Goal: Information Seeking & Learning: Compare options

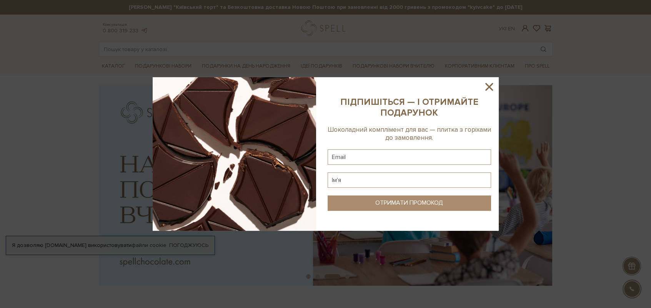
drag, startPoint x: 490, startPoint y: 86, endPoint x: 426, endPoint y: 94, distance: 64.7
click at [490, 86] on icon at bounding box center [489, 87] width 8 height 8
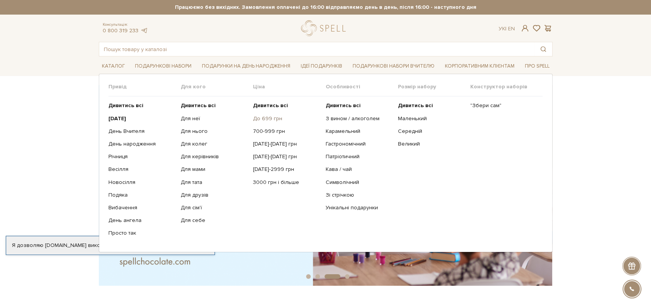
click at [273, 117] on link "До 699 грн" at bounding box center [286, 118] width 67 height 7
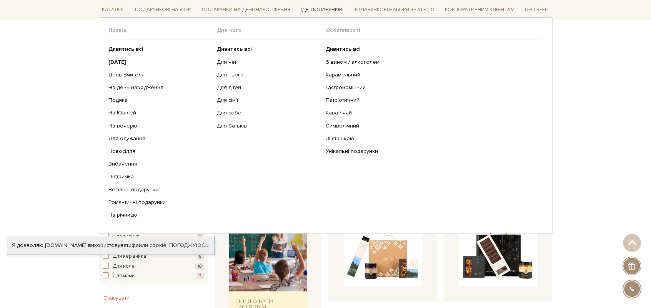
scroll to position [38, 0]
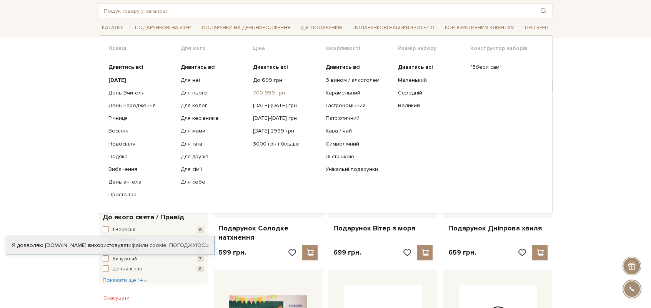
click at [274, 92] on link "700-999 грн" at bounding box center [286, 93] width 67 height 7
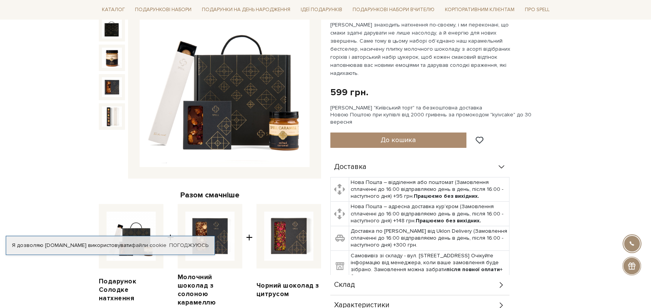
scroll to position [77, 0]
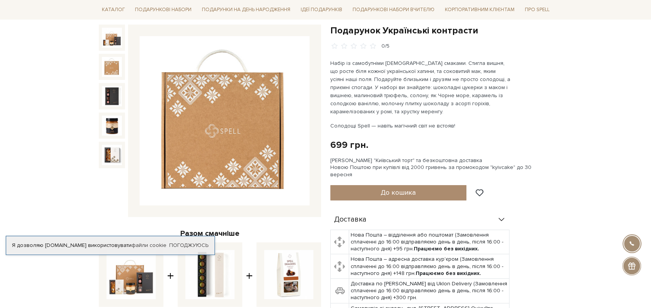
scroll to position [115, 0]
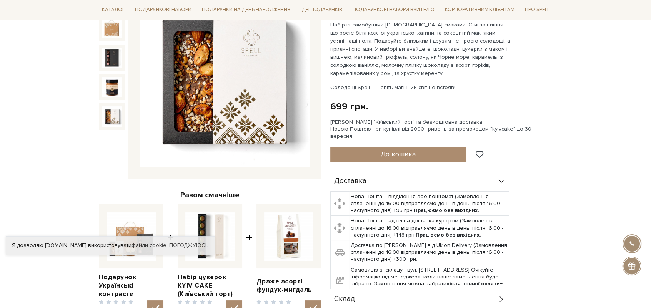
click at [240, 87] on img at bounding box center [225, 83] width 170 height 170
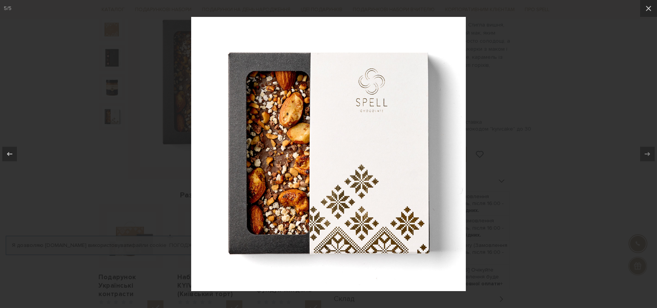
click at [575, 116] on div at bounding box center [328, 154] width 657 height 308
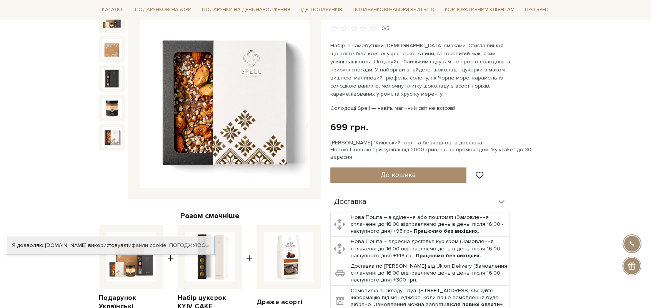
scroll to position [38, 0]
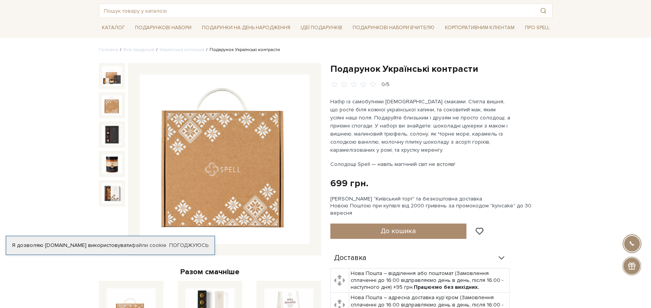
click at [127, 113] on div at bounding box center [210, 159] width 222 height 193
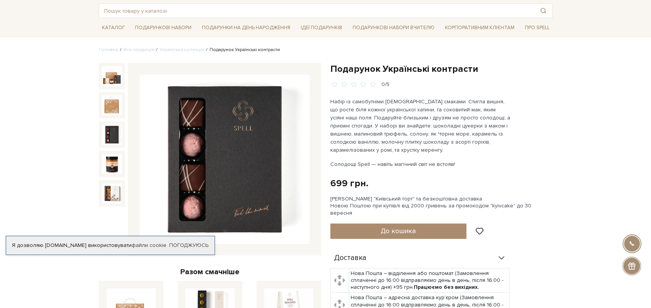
click at [107, 127] on img at bounding box center [112, 135] width 20 height 20
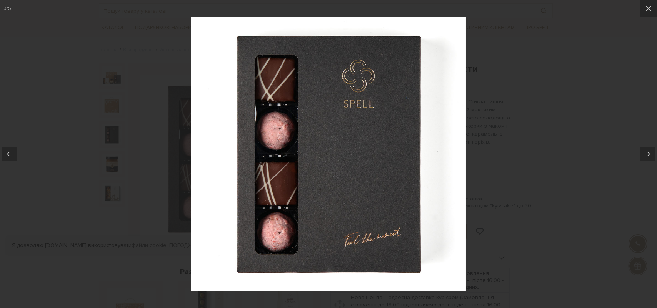
click at [519, 112] on div at bounding box center [328, 154] width 657 height 308
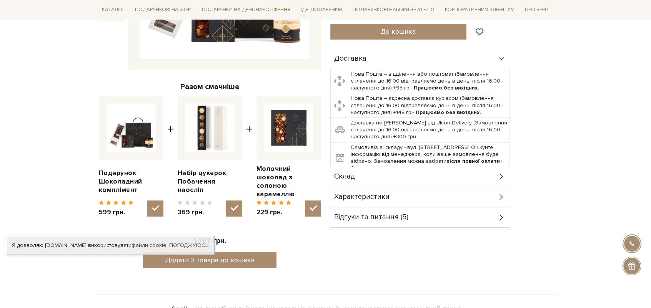
scroll to position [269, 0]
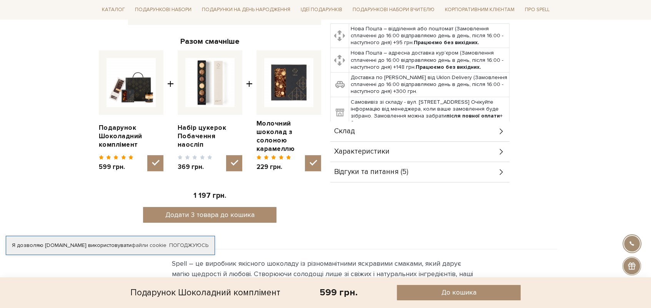
click at [500, 127] on icon at bounding box center [501, 131] width 8 height 8
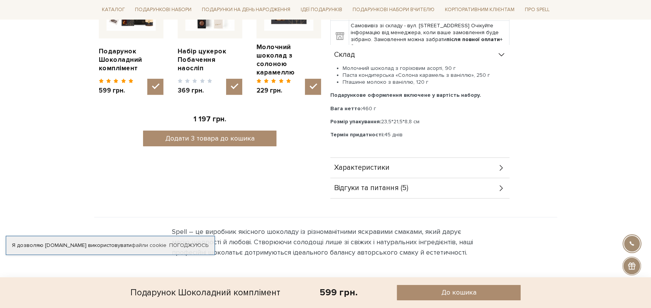
scroll to position [346, 0]
click at [496, 162] on div "Характеристики" at bounding box center [419, 168] width 179 height 20
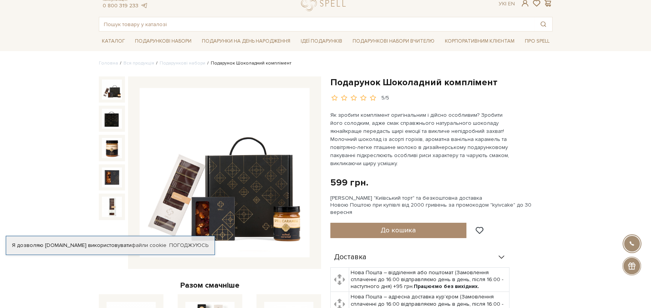
scroll to position [38, 0]
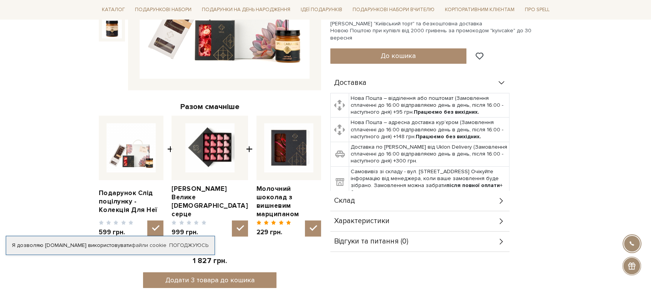
scroll to position [269, 0]
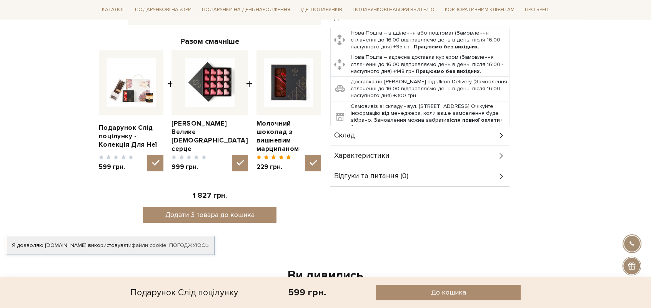
click at [493, 152] on div "Характеристики" at bounding box center [419, 156] width 179 height 20
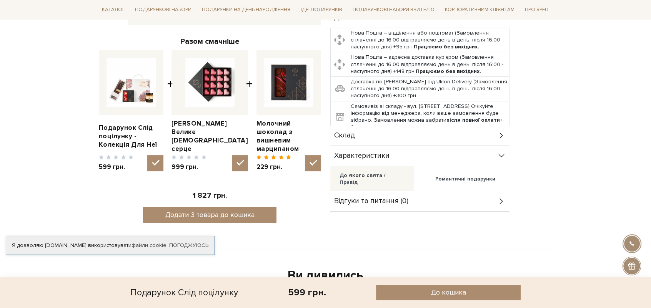
click at [477, 128] on div "Склад" at bounding box center [419, 136] width 179 height 20
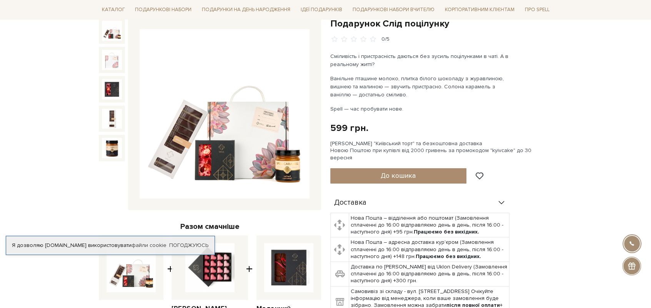
scroll to position [0, 0]
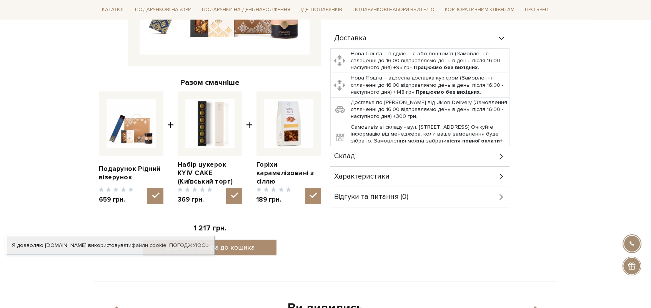
scroll to position [231, 0]
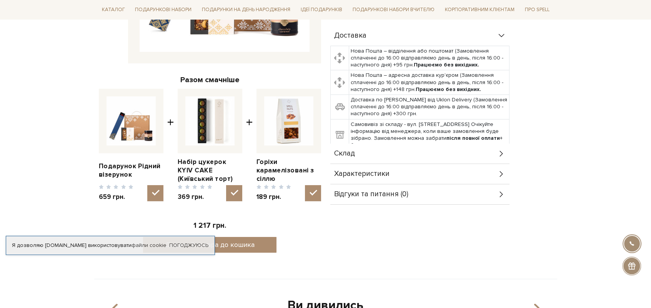
click at [466, 148] on div "Склад" at bounding box center [419, 154] width 179 height 20
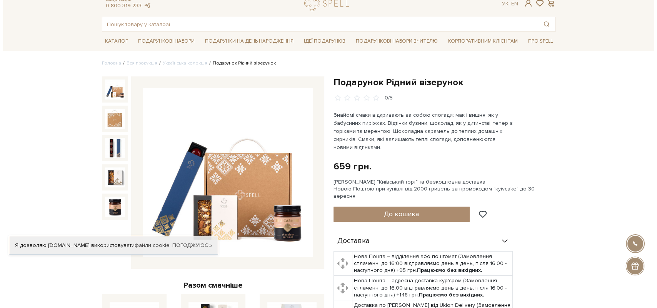
scroll to position [38, 0]
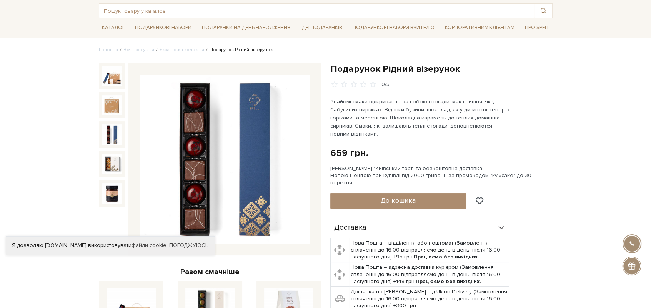
click at [113, 132] on img at bounding box center [112, 135] width 20 height 20
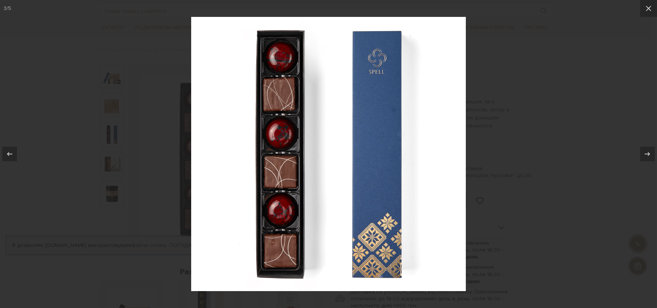
click at [500, 114] on div at bounding box center [328, 154] width 657 height 308
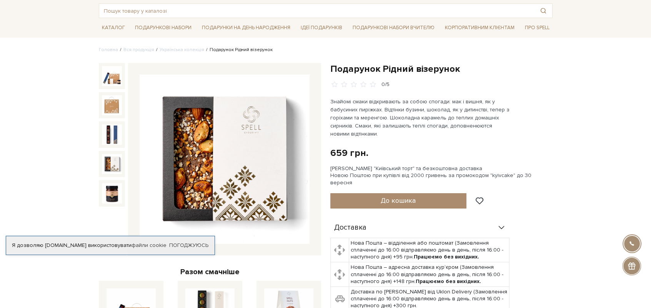
click at [110, 163] on img at bounding box center [112, 164] width 20 height 20
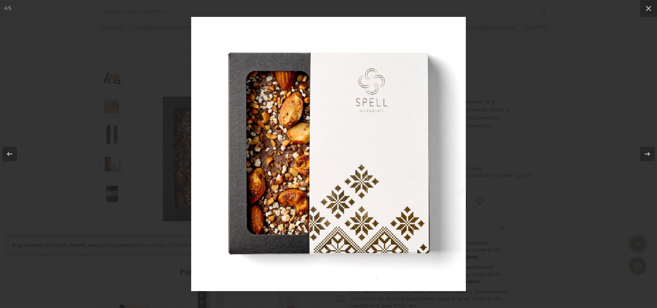
drag, startPoint x: 505, startPoint y: 139, endPoint x: 500, endPoint y: 139, distance: 4.6
click at [504, 139] on div at bounding box center [328, 154] width 657 height 308
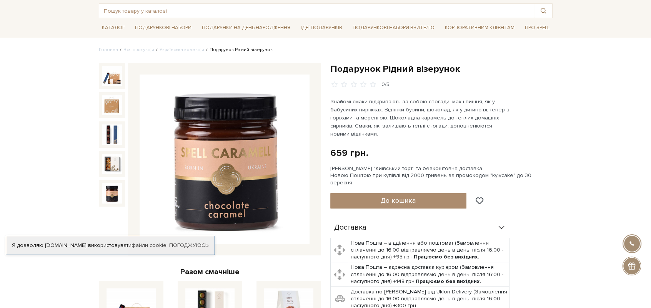
click at [116, 198] on img at bounding box center [112, 193] width 20 height 20
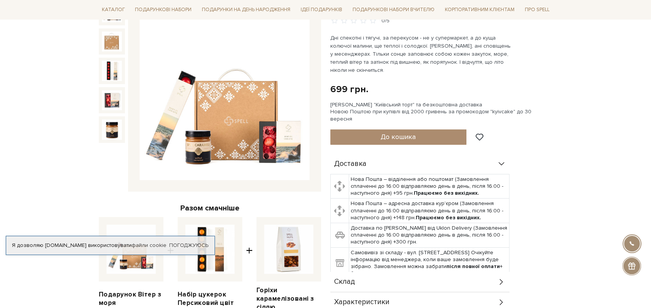
scroll to position [154, 0]
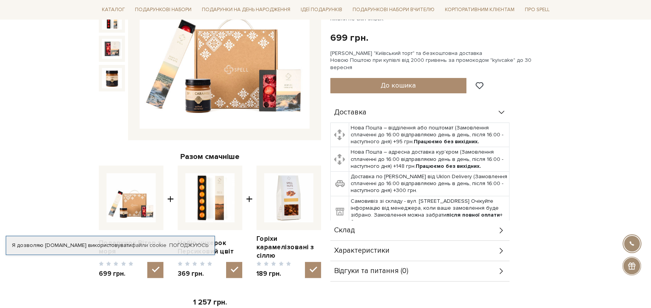
click at [455, 221] on div "Склад" at bounding box center [419, 231] width 179 height 20
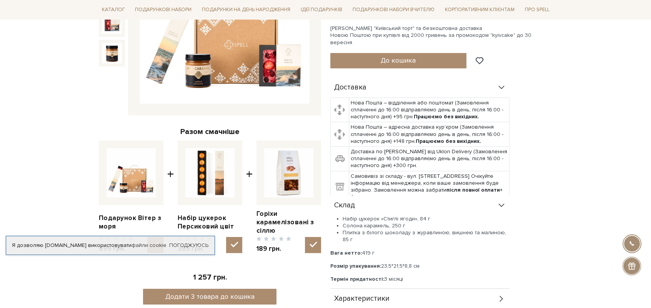
scroll to position [192, 0]
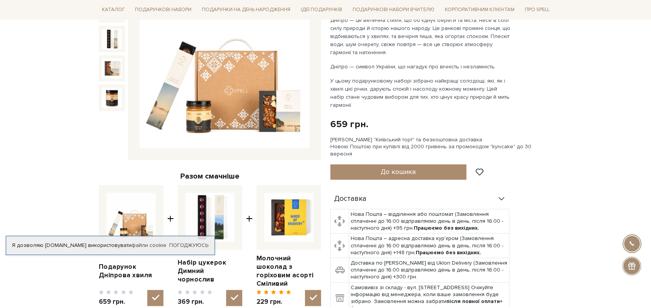
scroll to position [231, 0]
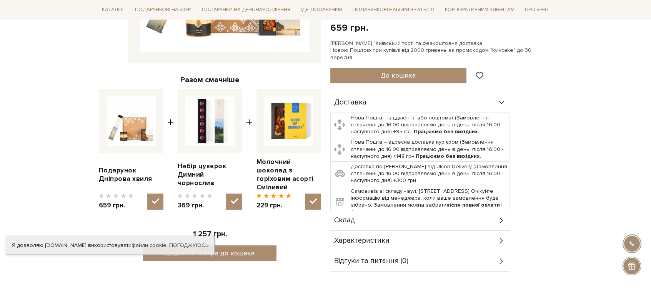
click at [410, 214] on div "Склад" at bounding box center [419, 221] width 179 height 20
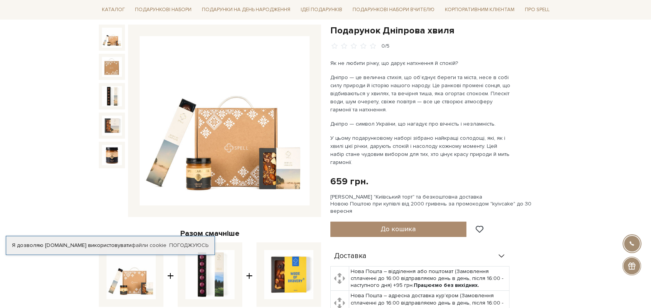
scroll to position [77, 0]
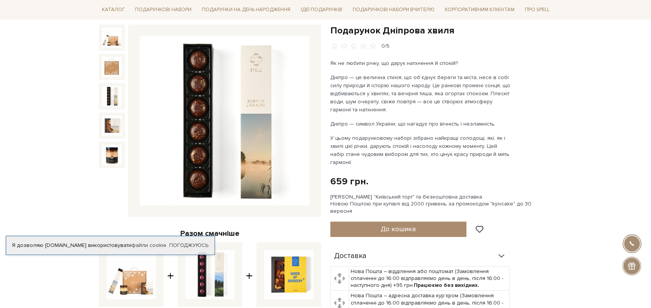
click at [114, 96] on img at bounding box center [112, 96] width 20 height 20
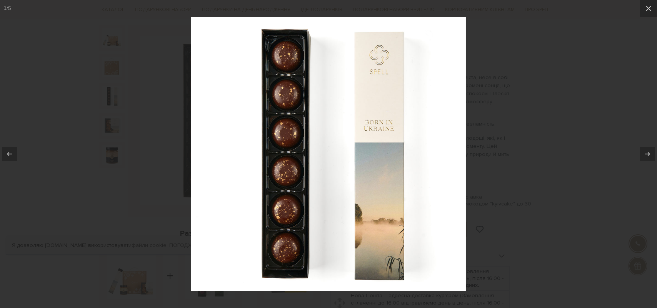
click at [513, 53] on div at bounding box center [328, 154] width 657 height 308
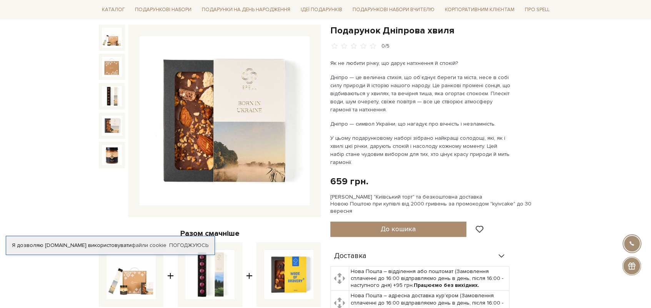
click at [110, 117] on img at bounding box center [112, 126] width 20 height 20
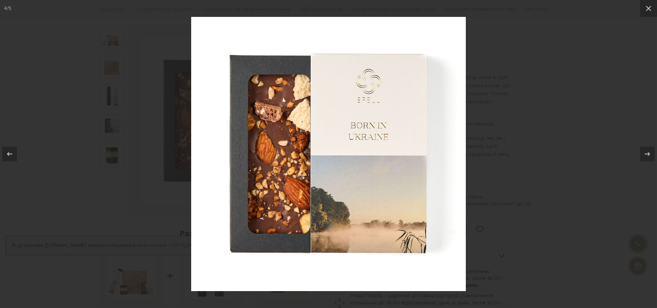
click at [507, 110] on div at bounding box center [328, 154] width 657 height 308
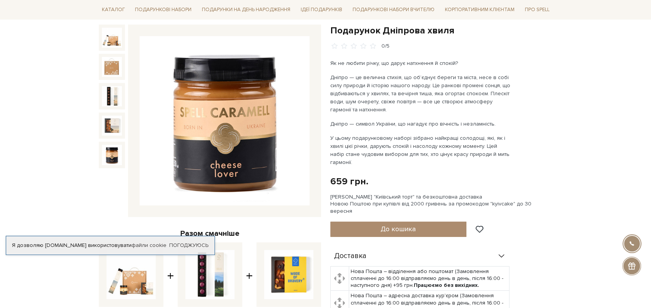
click at [116, 154] on img at bounding box center [112, 155] width 20 height 20
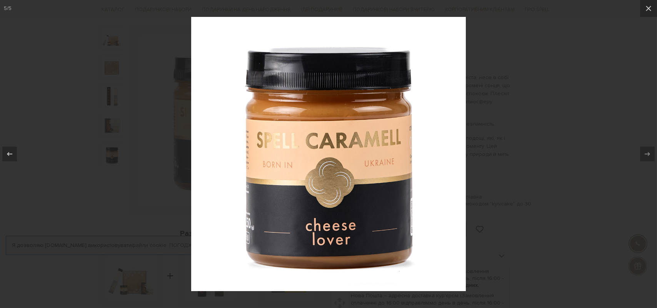
click at [503, 81] on div at bounding box center [328, 154] width 657 height 308
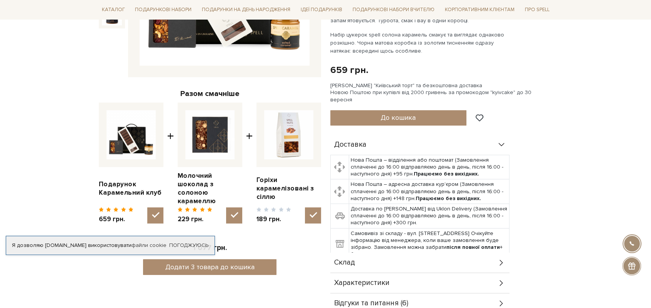
scroll to position [269, 0]
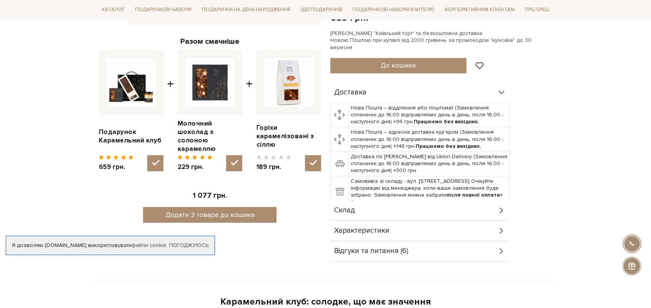
click at [411, 201] on div "Склад" at bounding box center [419, 211] width 179 height 20
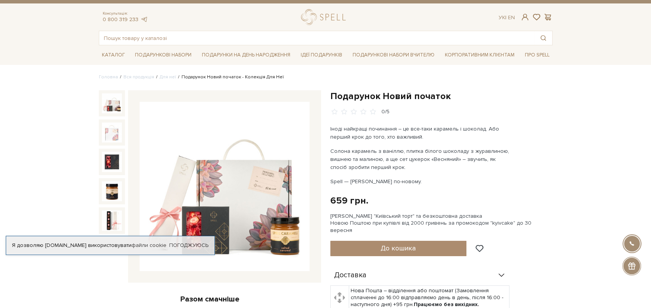
scroll to position [154, 0]
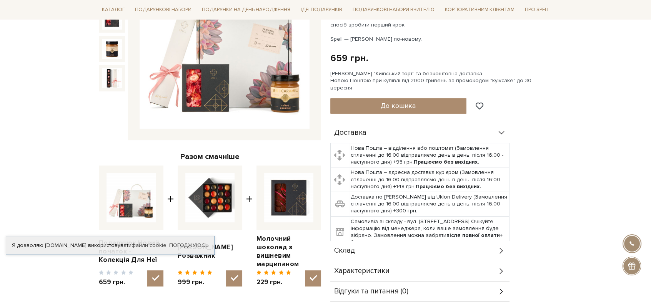
click at [404, 241] on div "Склад" at bounding box center [419, 251] width 179 height 20
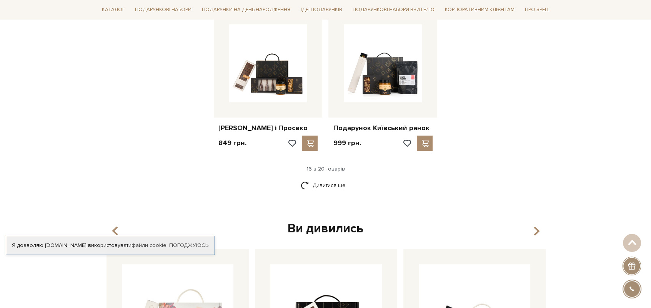
scroll to position [961, 0]
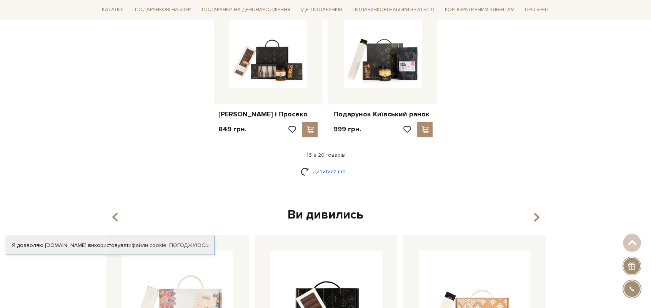
click at [331, 175] on link "Дивитися ще" at bounding box center [326, 171] width 50 height 13
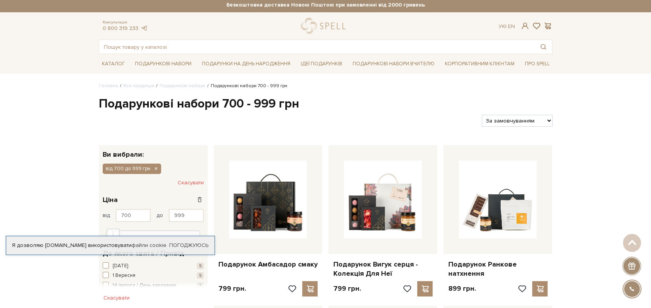
scroll to position [0, 0]
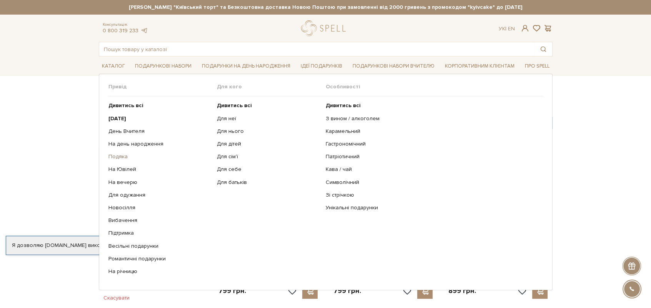
click at [117, 157] on link "Подяка" at bounding box center [159, 156] width 103 height 7
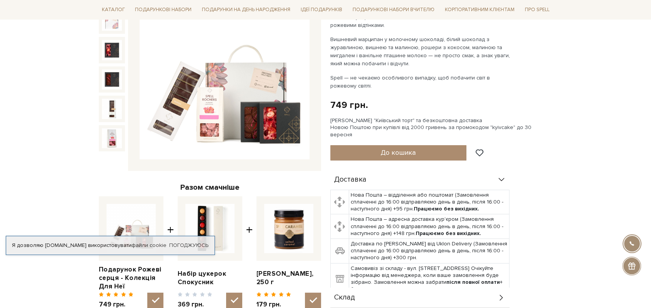
scroll to position [231, 0]
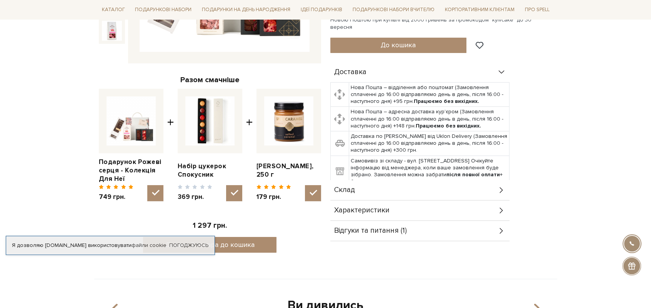
click at [393, 181] on div "Склад" at bounding box center [419, 190] width 179 height 20
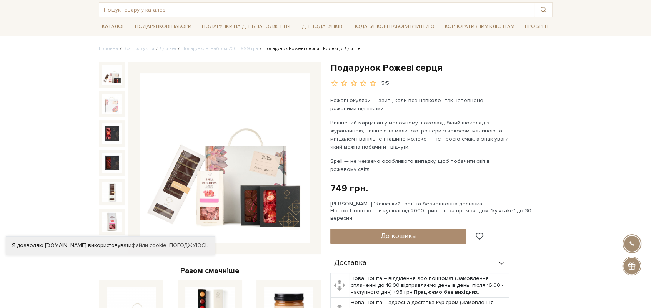
scroll to position [38, 0]
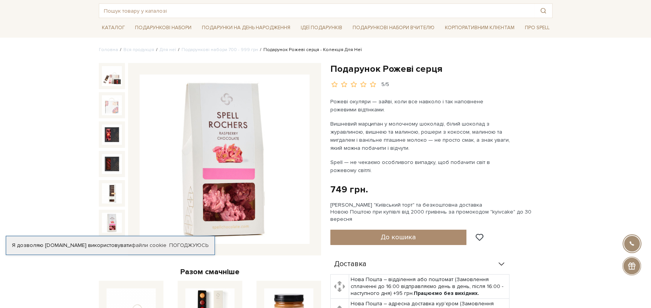
click at [114, 215] on img at bounding box center [112, 223] width 20 height 20
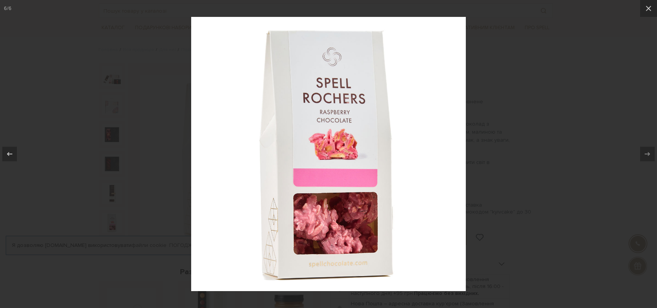
click at [516, 108] on div at bounding box center [328, 154] width 657 height 308
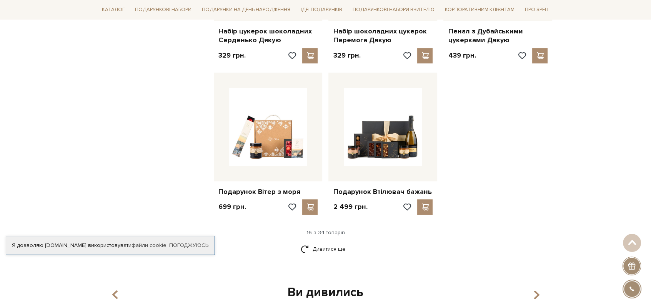
scroll to position [884, 0]
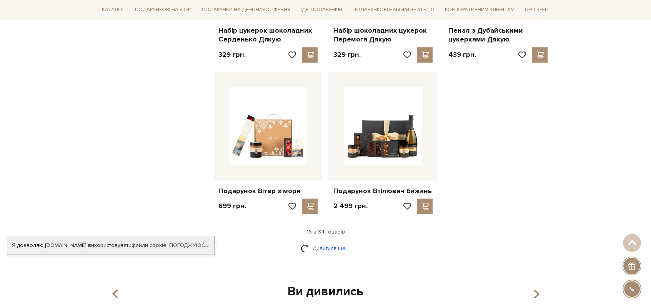
click at [307, 248] on link "Дивитися ще" at bounding box center [326, 248] width 50 height 13
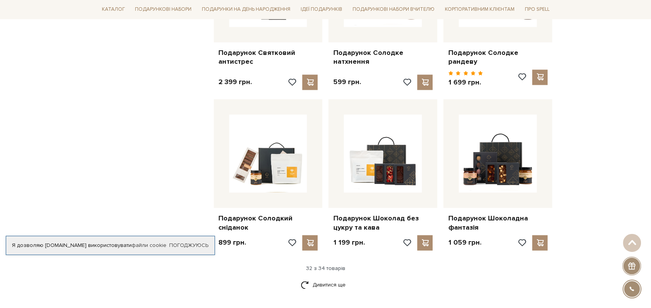
scroll to position [1692, 0]
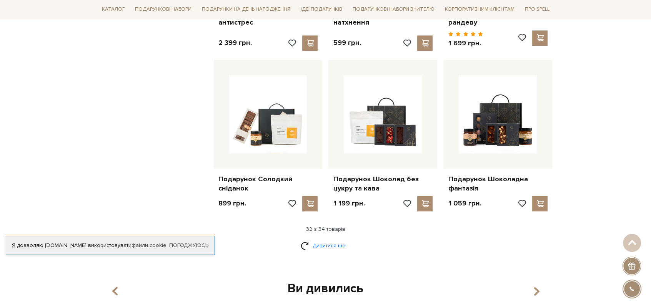
click at [333, 239] on link "Дивитися ще" at bounding box center [326, 245] width 50 height 13
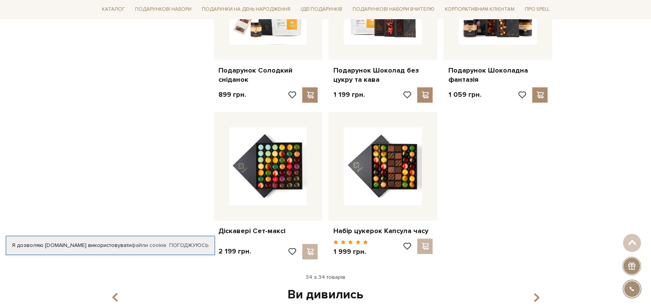
scroll to position [1846, 0]
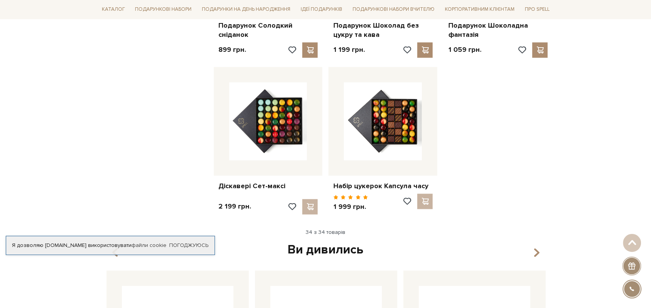
click at [344, 242] on div "Ви дивились" at bounding box center [325, 250] width 445 height 16
